Goal: Transaction & Acquisition: Purchase product/service

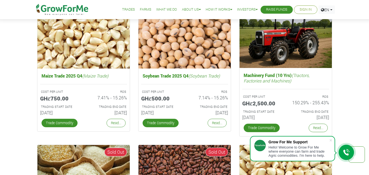
scroll to position [902, 0]
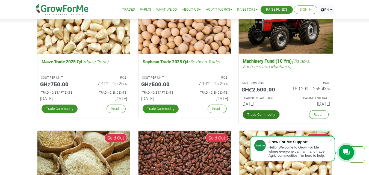
click at [258, 112] on link "Trade Commodity" at bounding box center [261, 114] width 37 height 9
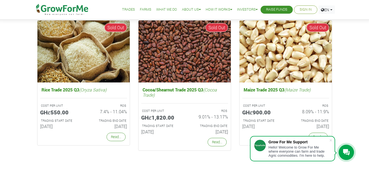
scroll to position [902, 0]
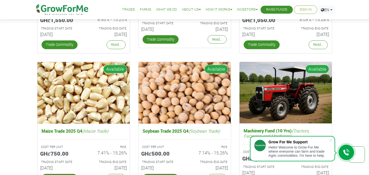
scroll to position [765, 0]
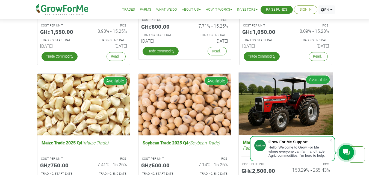
click at [294, 110] on img at bounding box center [286, 103] width 94 height 63
click at [318, 80] on span "Available" at bounding box center [318, 79] width 24 height 9
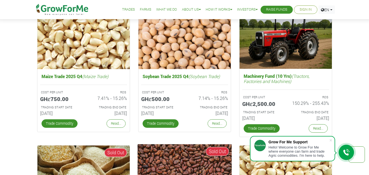
scroll to position [847, 0]
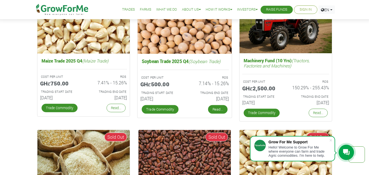
click at [220, 110] on link "Read..." at bounding box center [217, 109] width 19 height 9
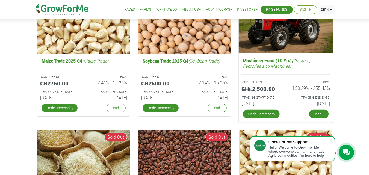
click at [319, 114] on link "Read..." at bounding box center [318, 114] width 19 height 9
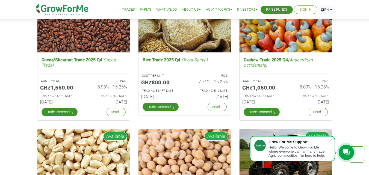
scroll to position [765, 0]
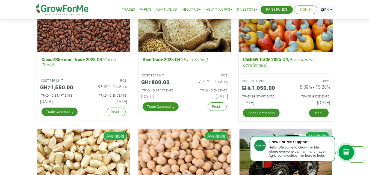
click at [321, 113] on link "Read..." at bounding box center [318, 113] width 19 height 9
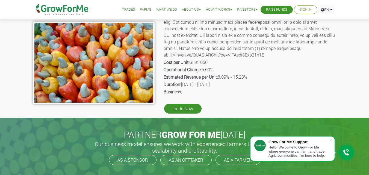
scroll to position [109, 0]
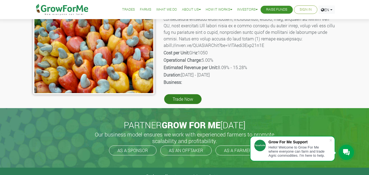
click at [181, 99] on link "Trade Now" at bounding box center [182, 99] width 37 height 10
